Goal: Transaction & Acquisition: Purchase product/service

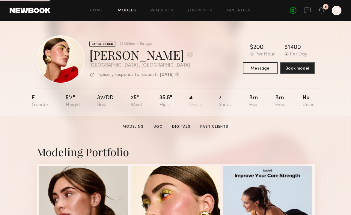
click at [128, 9] on link "Models" at bounding box center [127, 11] width 18 height 4
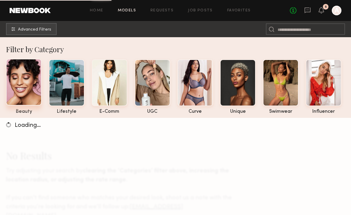
click at [28, 75] on div at bounding box center [24, 82] width 36 height 47
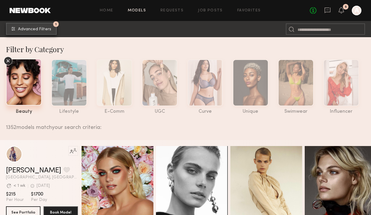
click at [41, 31] on span "Advanced Filters" at bounding box center [34, 29] width 33 height 4
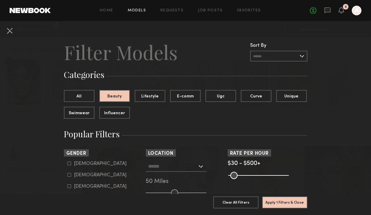
click at [68, 172] on form "Male Female Non-binary" at bounding box center [105, 175] width 76 height 28
click at [72, 177] on common-framework-checkbox "Female" at bounding box center [105, 174] width 76 height 5
click at [70, 176] on icon at bounding box center [69, 175] width 4 height 4
type input "**"
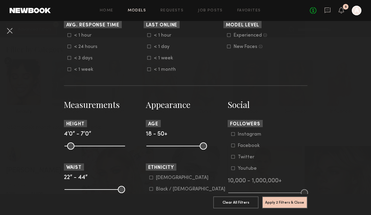
scroll to position [192, 0]
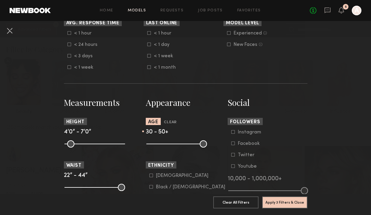
drag, startPoint x: 150, startPoint y: 144, endPoint x: 167, endPoint y: 147, distance: 17.9
click at [168, 147] on input "range" at bounding box center [176, 143] width 61 height 7
drag, startPoint x: 167, startPoint y: 141, endPoint x: 173, endPoint y: 143, distance: 5.8
type input "**"
click at [173, 143] on input "range" at bounding box center [176, 143] width 61 height 7
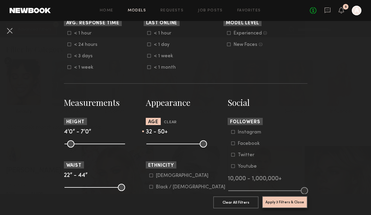
click at [290, 202] on button "Apply 3 Filters & Close" at bounding box center [284, 202] width 45 height 12
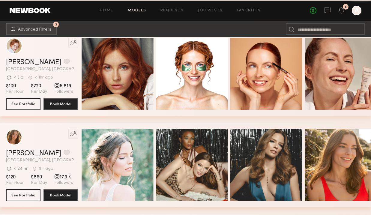
scroll to position [928, 0]
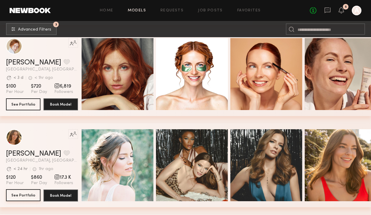
click at [29, 194] on button "See Portfolio" at bounding box center [23, 195] width 34 height 12
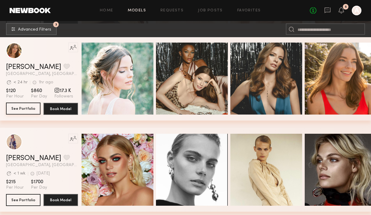
scroll to position [1101, 0]
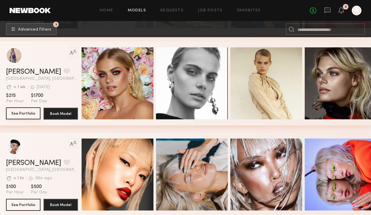
click at [31, 114] on button "See Portfolio" at bounding box center [23, 113] width 34 height 12
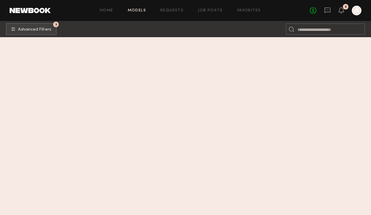
scroll to position [172, 0]
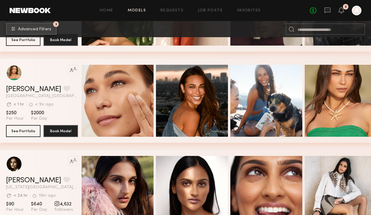
click at [28, 31] on span "Advanced Filters" at bounding box center [34, 29] width 33 height 4
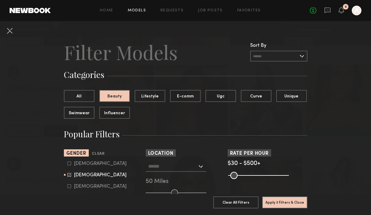
scroll to position [19, 0]
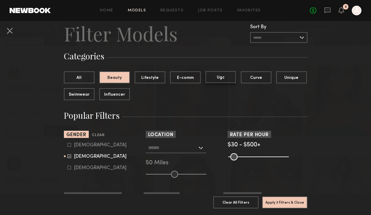
click at [224, 80] on button "Ugc" at bounding box center [220, 77] width 31 height 12
click at [123, 78] on button "Beauty" at bounding box center [114, 77] width 31 height 12
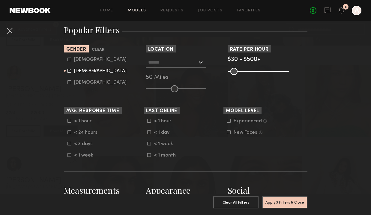
scroll to position [0, 0]
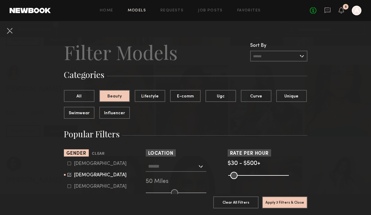
click at [9, 35] on common-close-button at bounding box center [10, 31] width 10 height 11
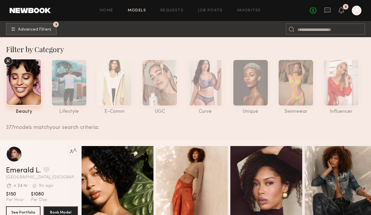
click at [117, 12] on div "Home Models Requests Job Posts Favorites Sign Out" at bounding box center [180, 11] width 259 height 4
click at [15, 33] on button "3 Advanced Filters" at bounding box center [31, 29] width 51 height 12
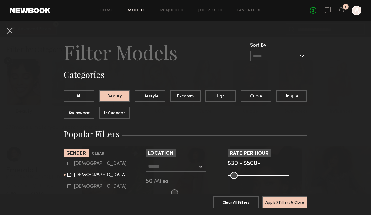
click at [13, 34] on button at bounding box center [10, 31] width 10 height 10
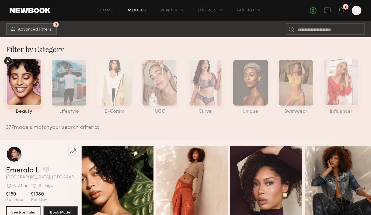
drag, startPoint x: 320, startPoint y: 88, endPoint x: 327, endPoint y: 88, distance: 7.2
click at [328, 88] on nb-tags-selector "beauty lifestyle e-comm UGC curve unique swimwear influencer" at bounding box center [188, 85] width 365 height 58
click at [338, 88] on div at bounding box center [341, 82] width 36 height 47
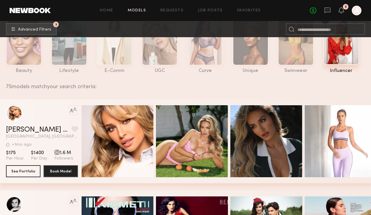
scroll to position [43, 0]
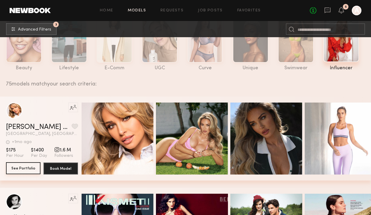
click at [18, 168] on button "See Portfolio" at bounding box center [23, 168] width 34 height 12
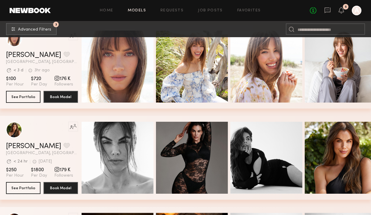
scroll to position [1027, 0]
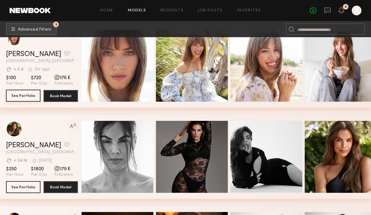
click at [25, 97] on button "See Portfolio" at bounding box center [23, 96] width 34 height 12
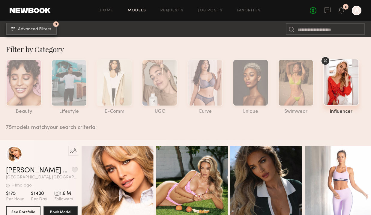
click at [28, 32] on button "3 Advanced Filters" at bounding box center [31, 29] width 51 height 12
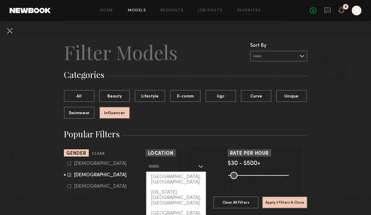
click at [176, 168] on input "text" at bounding box center [172, 166] width 49 height 10
click at [165, 178] on div "[GEOGRAPHIC_DATA], [GEOGRAPHIC_DATA]" at bounding box center [175, 180] width 59 height 16
type input "**********"
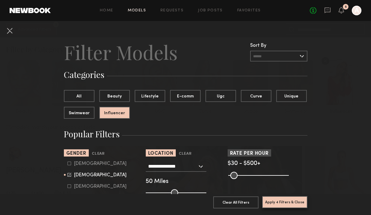
click at [294, 203] on button "Apply 4 Filters & Close" at bounding box center [284, 202] width 45 height 12
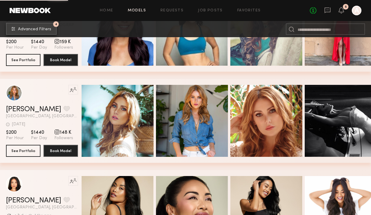
scroll to position [790, 0]
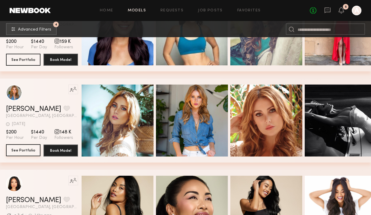
click at [36, 150] on button "See Portfolio" at bounding box center [23, 150] width 34 height 12
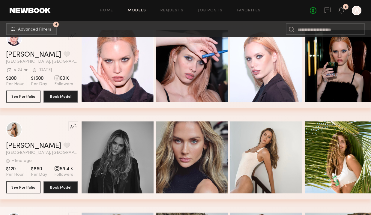
scroll to position [3579, 0]
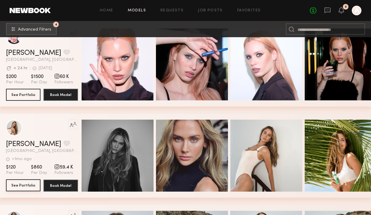
click at [29, 182] on button "See Portfolio" at bounding box center [23, 185] width 34 height 12
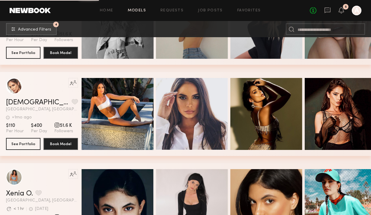
scroll to position [4168, 0]
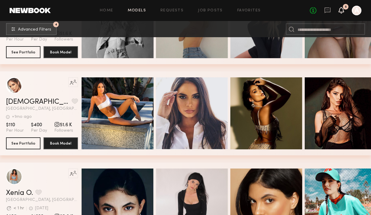
click at [342, 11] on icon at bounding box center [341, 10] width 5 height 4
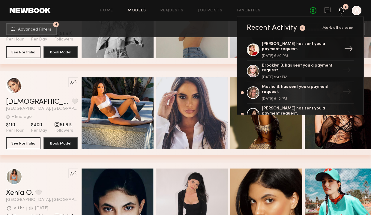
click at [286, 46] on div "Louise M. has sent you a payment request." at bounding box center [301, 47] width 78 height 10
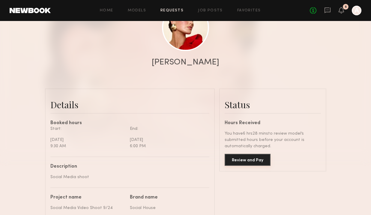
scroll to position [79, 0]
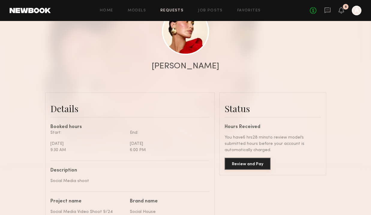
click at [246, 168] on button "Review and Pay" at bounding box center [247, 164] width 46 height 12
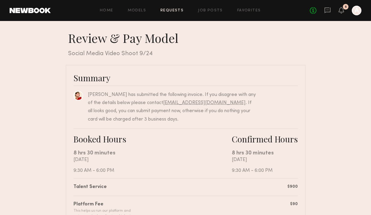
scroll to position [168, 0]
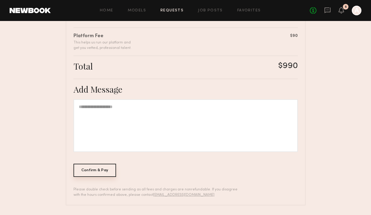
click at [91, 167] on div "Confirm & Pay" at bounding box center [94, 170] width 43 height 13
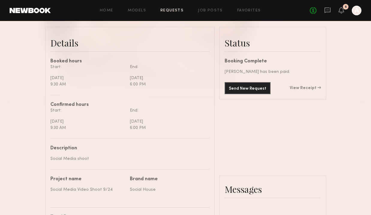
scroll to position [145, 0]
click at [301, 86] on link "View Receipt" at bounding box center [304, 88] width 31 height 4
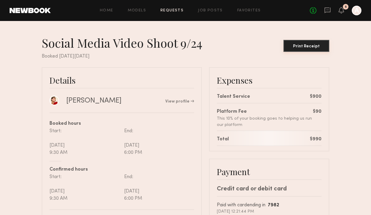
click at [308, 46] on div "Print Receipt" at bounding box center [306, 46] width 41 height 4
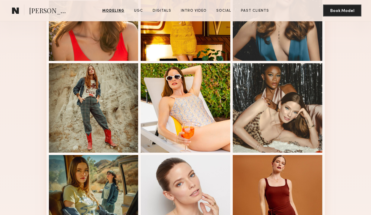
scroll to position [196, 0]
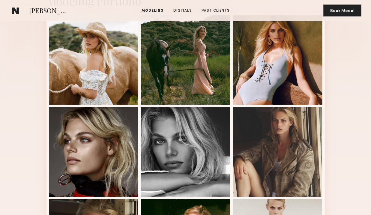
scroll to position [162, 0]
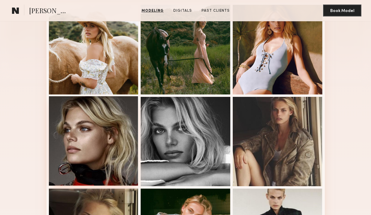
click at [73, 134] on div at bounding box center [94, 141] width 90 height 90
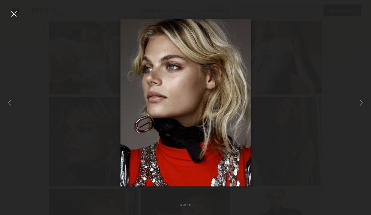
click at [17, 16] on div at bounding box center [14, 14] width 10 height 10
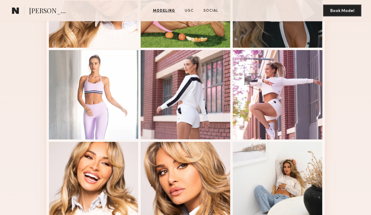
scroll to position [261, 0]
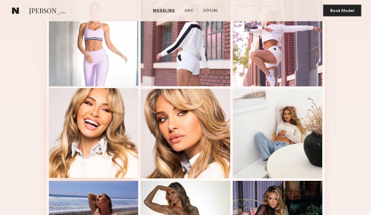
click at [113, 103] on div at bounding box center [94, 133] width 90 height 90
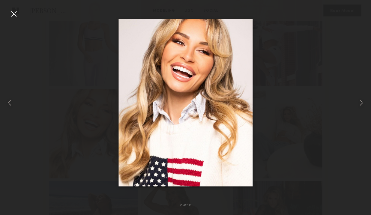
click at [15, 14] on div at bounding box center [14, 14] width 10 height 10
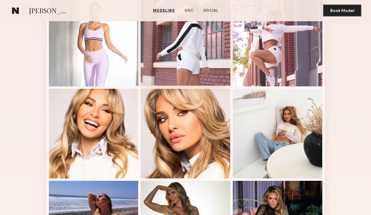
scroll to position [0, 0]
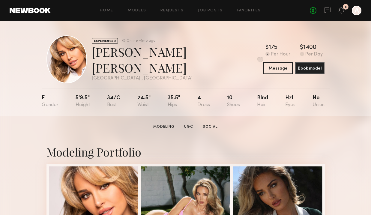
click at [83, 136] on section "Anna katharina v. Modeling UGC Social Message Book Model" at bounding box center [185, 126] width 371 height 21
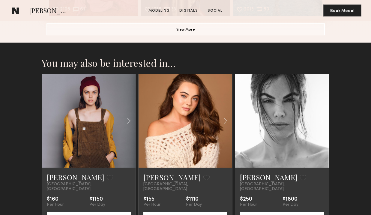
scroll to position [978, 0]
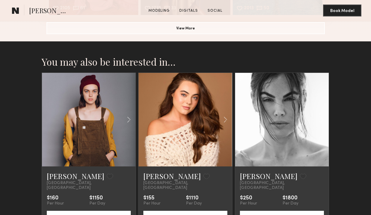
click at [164, 102] on div at bounding box center [184, 119] width 93 height 93
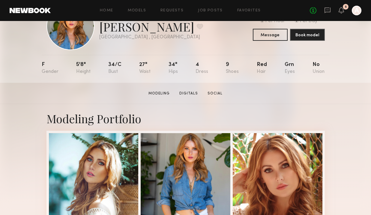
scroll to position [0, 0]
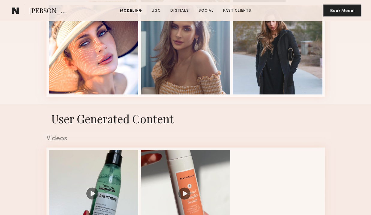
scroll to position [379, 0]
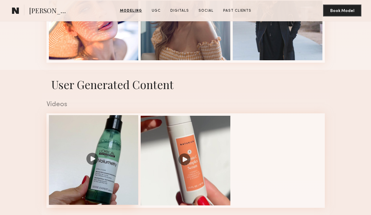
click at [95, 140] on div at bounding box center [94, 160] width 90 height 90
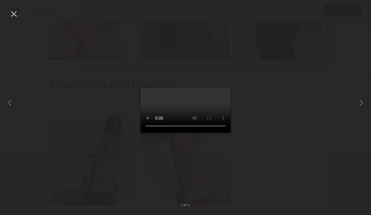
click at [61, 128] on div at bounding box center [185, 103] width 371 height 186
click at [13, 14] on div at bounding box center [14, 14] width 10 height 10
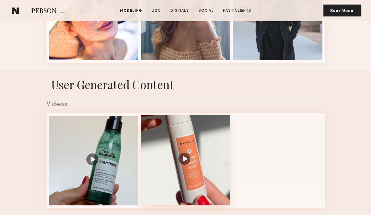
click at [187, 124] on div at bounding box center [186, 160] width 90 height 90
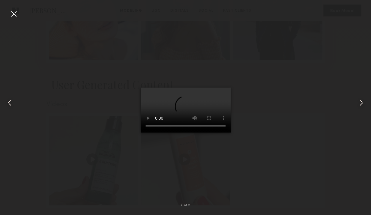
click at [12, 13] on div at bounding box center [14, 14] width 10 height 10
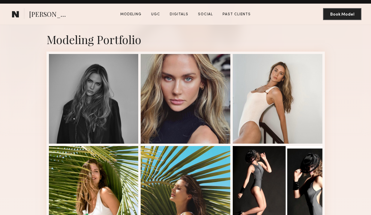
scroll to position [122, 0]
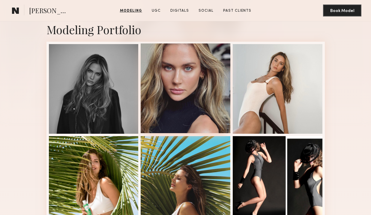
click at [190, 77] on div at bounding box center [186, 88] width 90 height 90
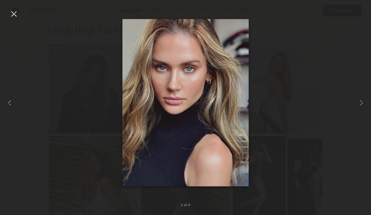
click at [12, 17] on div at bounding box center [14, 14] width 10 height 10
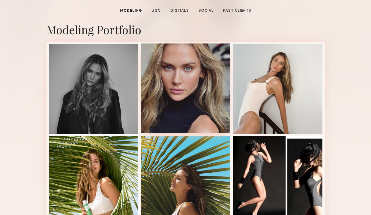
scroll to position [0, 0]
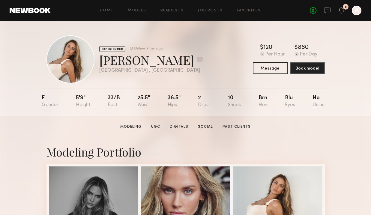
click at [68, 101] on div "F 5'9" 33/b 25.5" 36.5" 2 10 Brn Blu No" at bounding box center [183, 102] width 283 height 28
